Goal: Communication & Community: Answer question/provide support

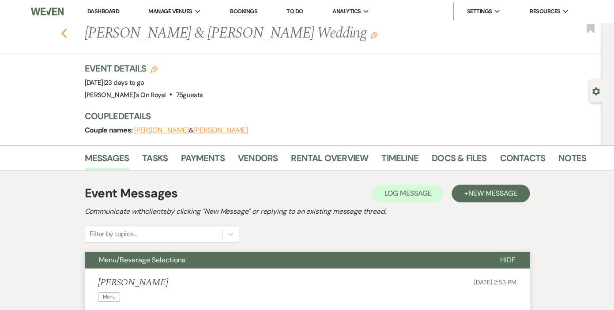
click at [63, 34] on use "button" at bounding box center [64, 34] width 6 height 10
select select "8"
select select "11"
select select "8"
select select "11"
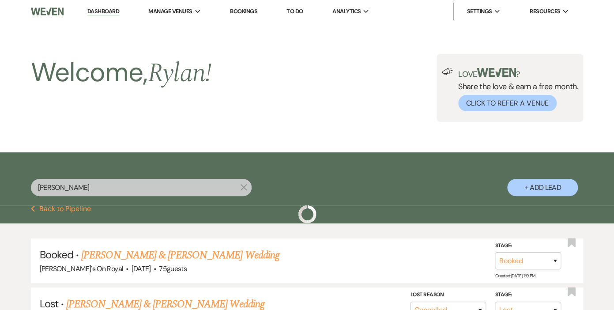
scroll to position [23, 0]
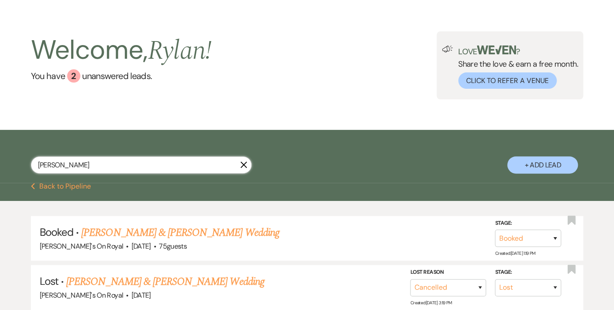
click at [66, 165] on input "[PERSON_NAME]" at bounding box center [141, 164] width 221 height 17
drag, startPoint x: 66, startPoint y: 165, endPoint x: 28, endPoint y: 163, distance: 37.6
click at [31, 163] on input "[PERSON_NAME]" at bounding box center [141, 164] width 221 height 17
type input "[PERSON_NAME]"
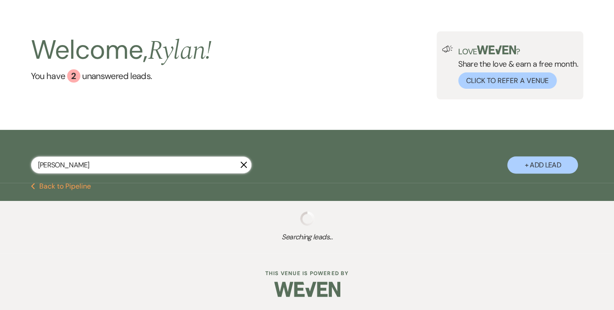
select select "8"
select select "5"
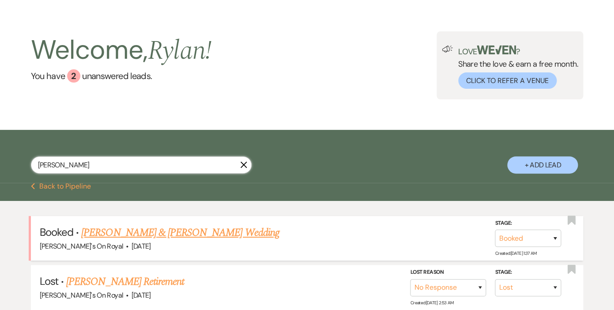
type input "[PERSON_NAME]"
click at [144, 233] on link "[PERSON_NAME] & [PERSON_NAME] Wedding" at bounding box center [180, 233] width 198 height 16
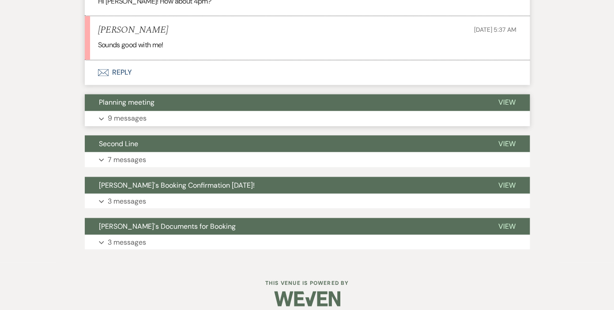
scroll to position [496, 0]
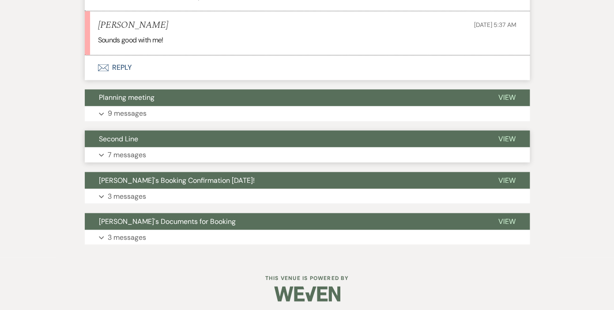
click at [131, 160] on p "7 messages" at bounding box center [127, 154] width 38 height 11
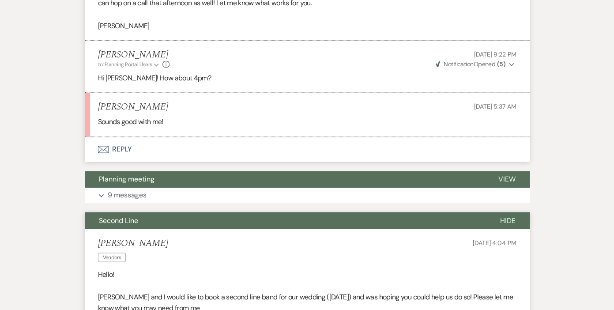
scroll to position [373, 0]
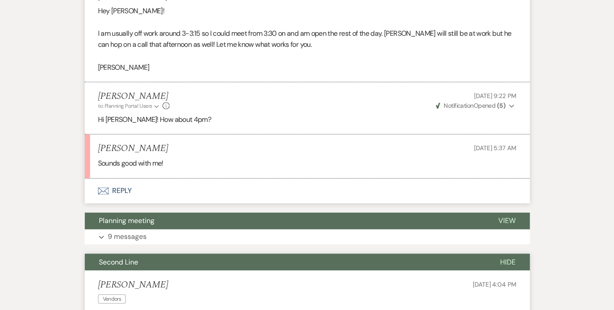
click at [123, 200] on button "Envelope Reply" at bounding box center [307, 190] width 445 height 25
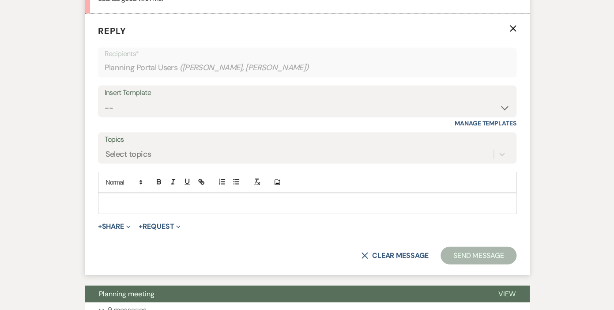
scroll to position [552, 0]
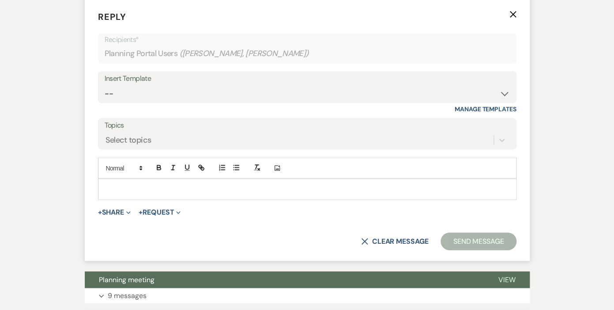
click at [128, 194] on p at bounding box center [307, 189] width 404 height 10
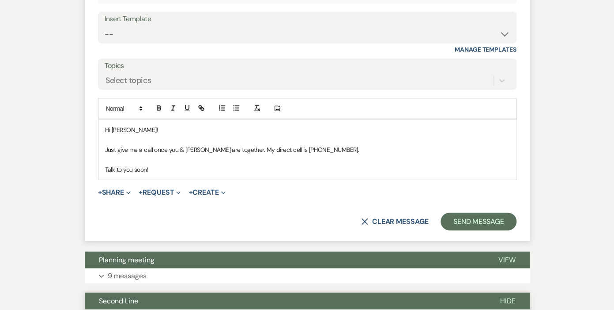
scroll to position [616, 0]
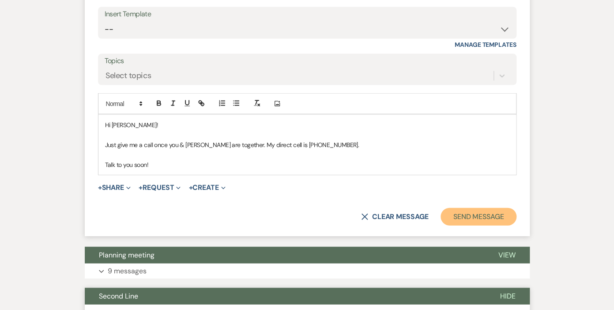
click at [468, 225] on button "Send Message" at bounding box center [479, 217] width 76 height 18
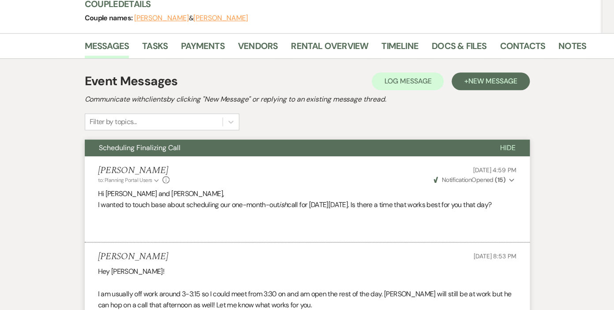
scroll to position [0, 0]
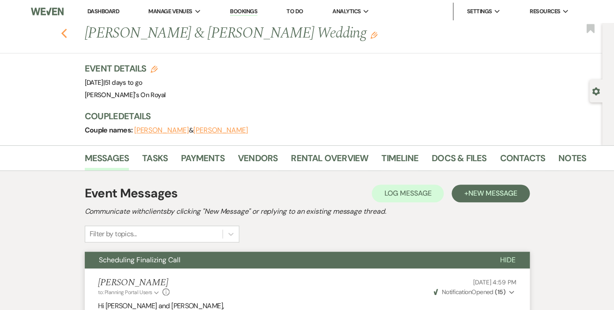
click at [66, 34] on icon "Previous" at bounding box center [64, 33] width 7 height 11
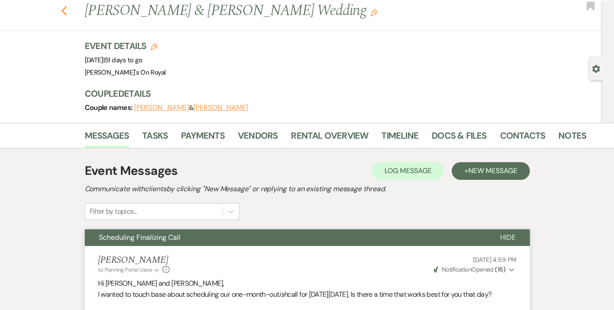
select select "8"
select select "5"
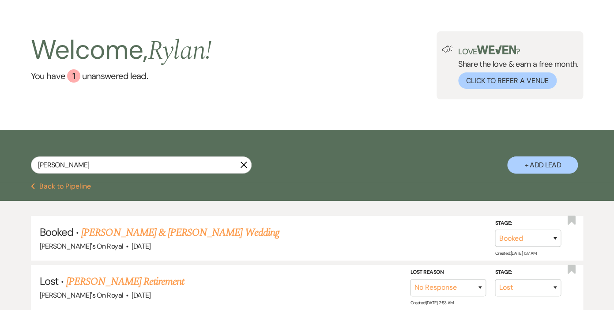
click at [243, 165] on use "button" at bounding box center [243, 165] width 7 height 7
